Goal: Obtain resource: Obtain resource

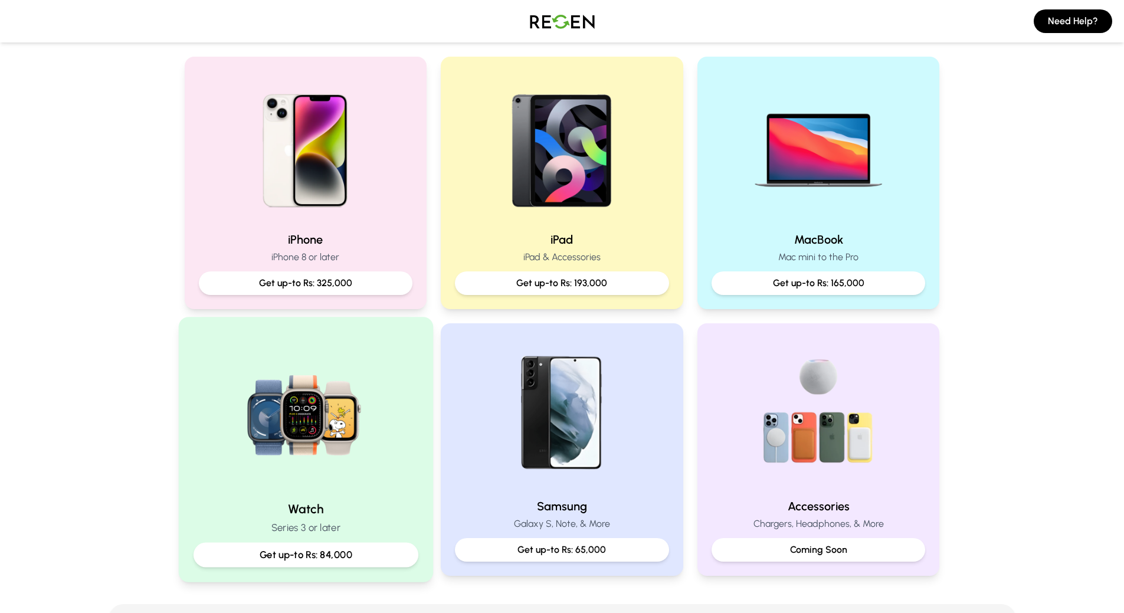
scroll to position [472, 0]
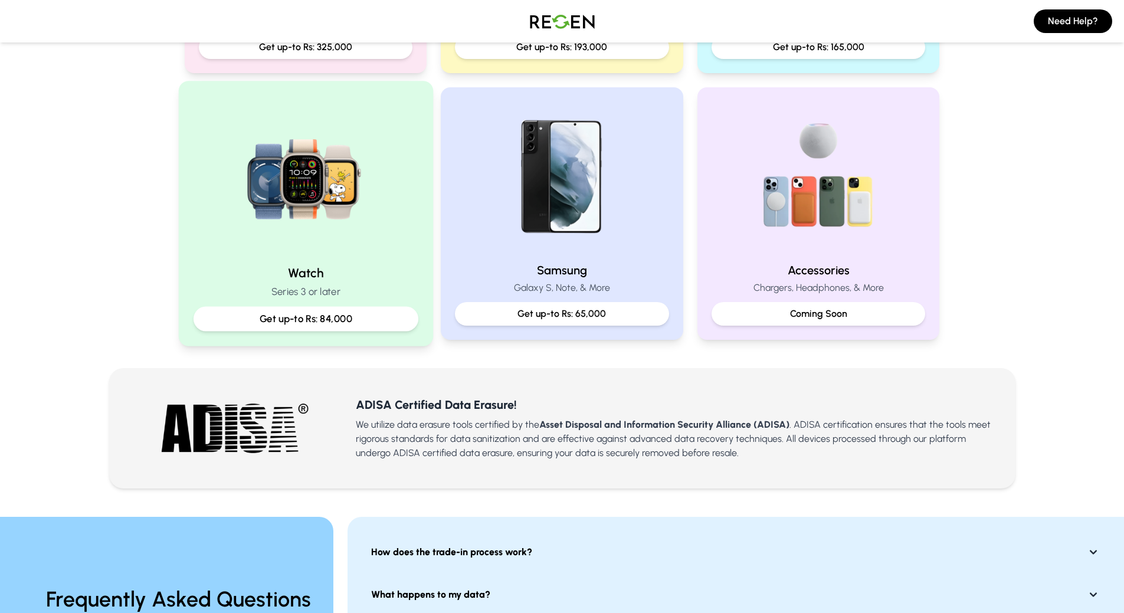
click at [312, 274] on h2 "Watch" at bounding box center [305, 272] width 225 height 17
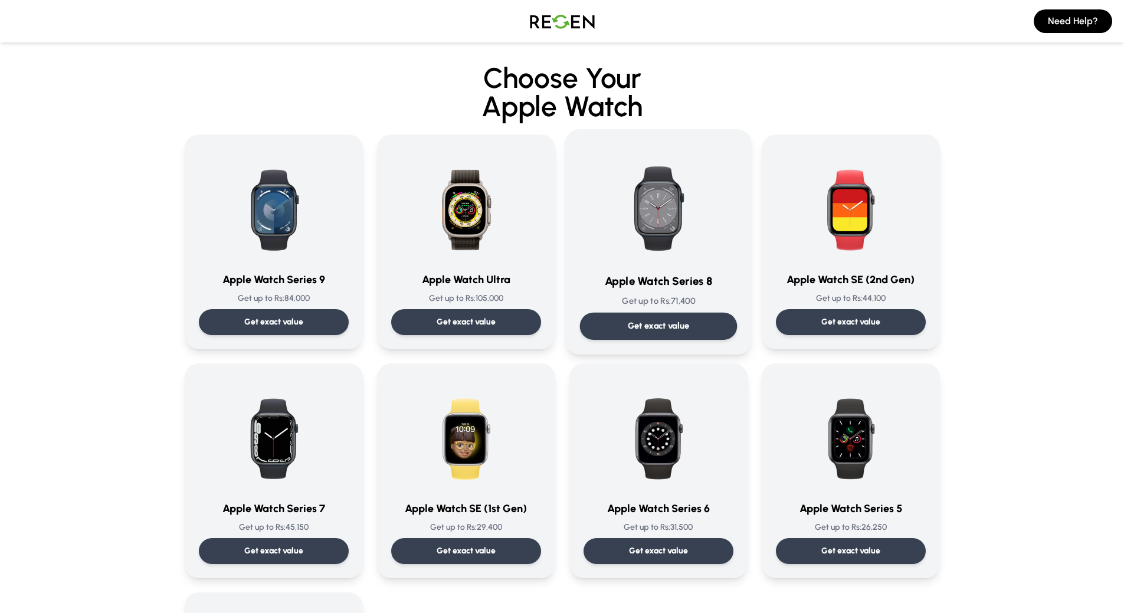
click at [657, 328] on p "Get exact value" at bounding box center [658, 326] width 62 height 12
